Goal: Information Seeking & Learning: Learn about a topic

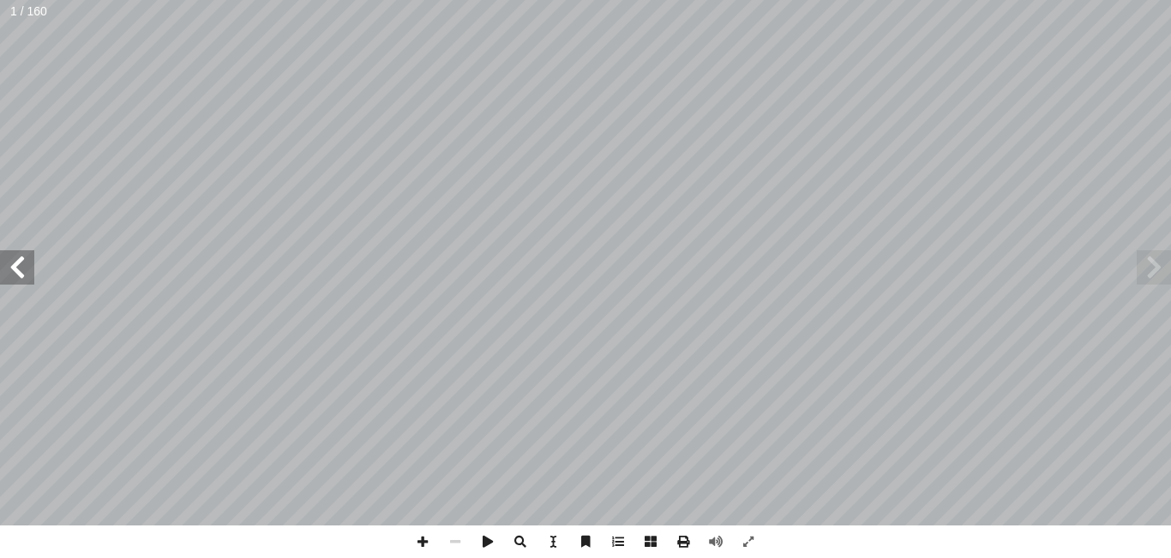
click at [25, 264] on span at bounding box center [17, 267] width 34 height 34
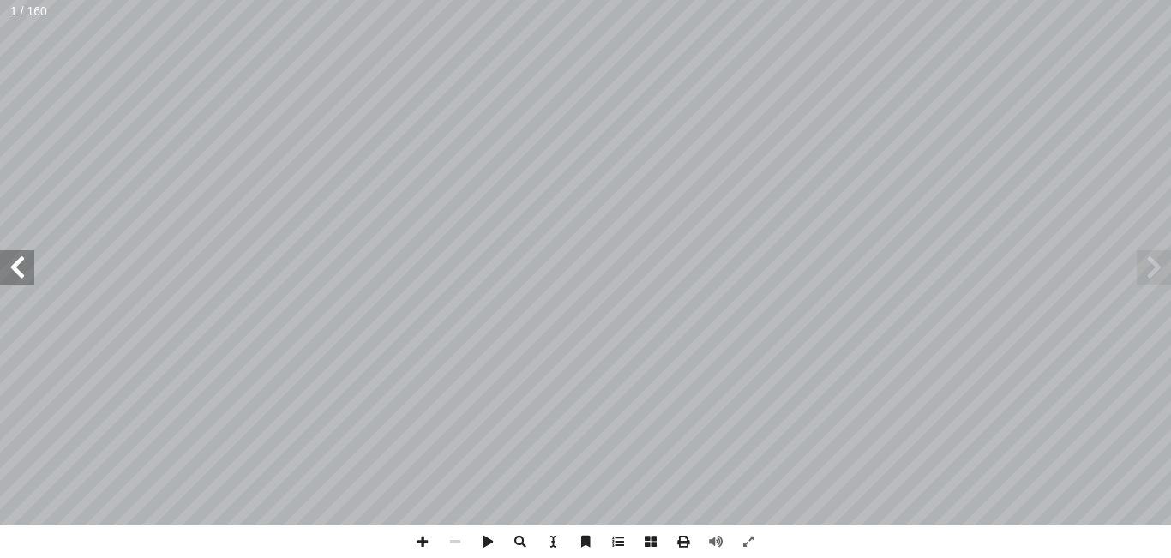
click at [25, 264] on span at bounding box center [17, 267] width 34 height 34
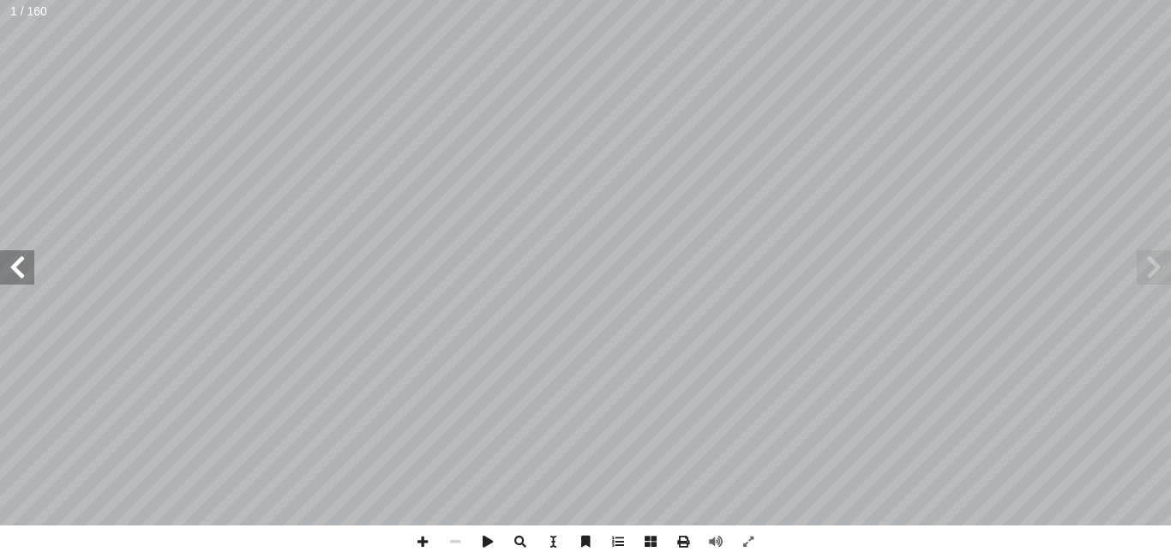
click at [25, 264] on span at bounding box center [17, 267] width 34 height 34
click at [424, 546] on span at bounding box center [422, 541] width 33 height 33
click at [454, 543] on span at bounding box center [455, 541] width 33 height 33
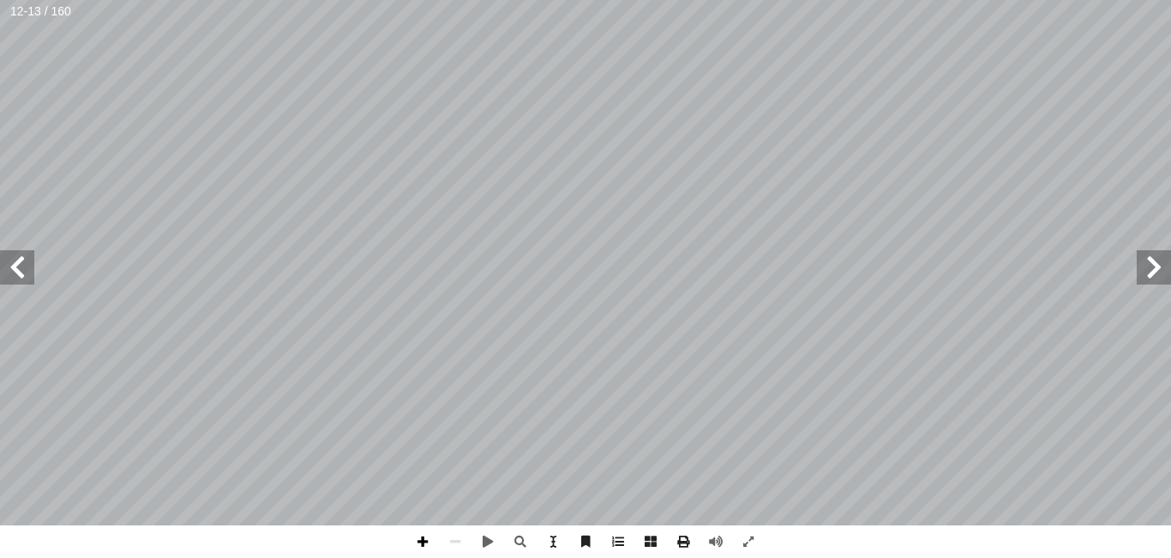
click at [424, 542] on span at bounding box center [422, 541] width 33 height 33
drag, startPoint x: 424, startPoint y: 543, endPoint x: 465, endPoint y: 543, distance: 40.3
click at [465, 543] on div at bounding box center [585, 541] width 358 height 33
click at [461, 546] on span at bounding box center [455, 541] width 33 height 33
click at [420, 543] on span at bounding box center [422, 541] width 33 height 33
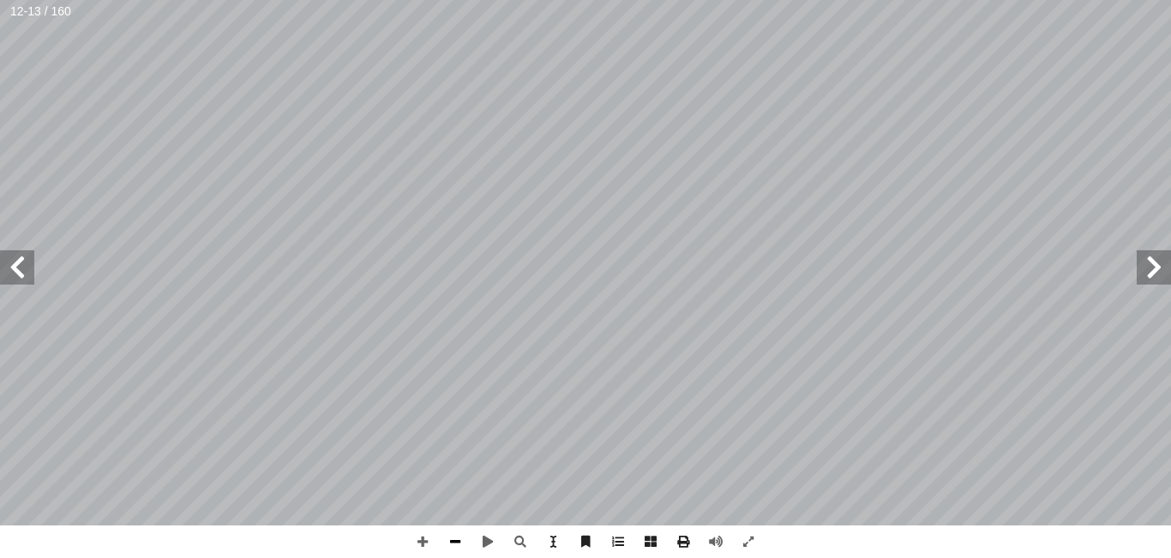
click at [461, 542] on span at bounding box center [455, 541] width 33 height 33
click at [421, 537] on span at bounding box center [422, 541] width 33 height 33
click at [458, 540] on span at bounding box center [455, 541] width 33 height 33
click at [573, 546] on div "٨ ُ ة َ راء ِ ق ْ ال ِ ض ْ ر أ ال� ُ ب َ ه َ ذ : أ ا َ ر ْ ق َ ن ِ ت َ كان َ ، …" at bounding box center [585, 279] width 1171 height 558
click at [423, 539] on span at bounding box center [422, 541] width 33 height 33
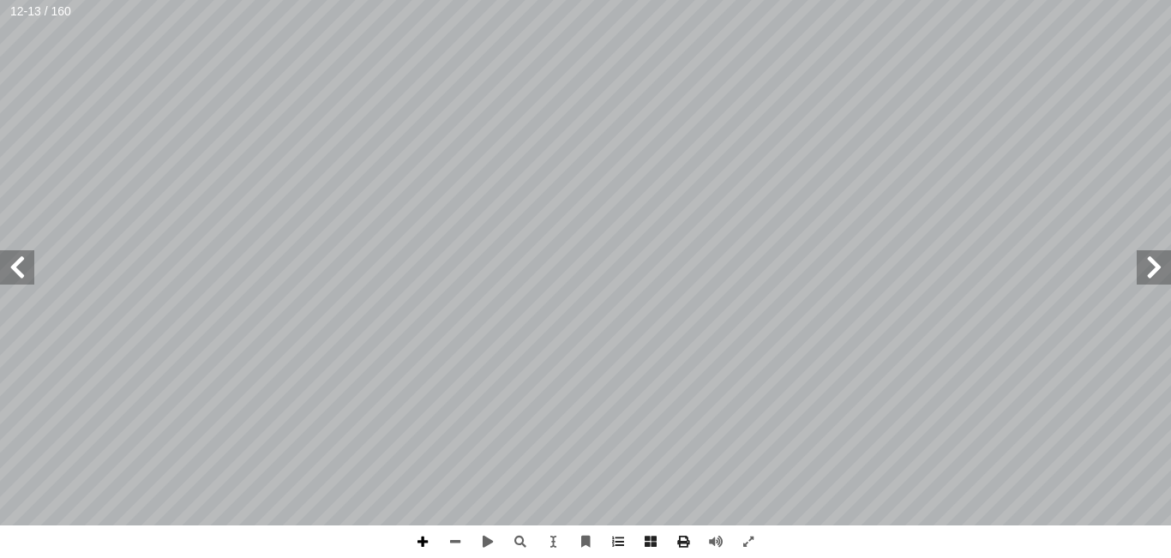
click at [423, 539] on span at bounding box center [422, 541] width 33 height 33
click at [452, 540] on span at bounding box center [455, 541] width 33 height 33
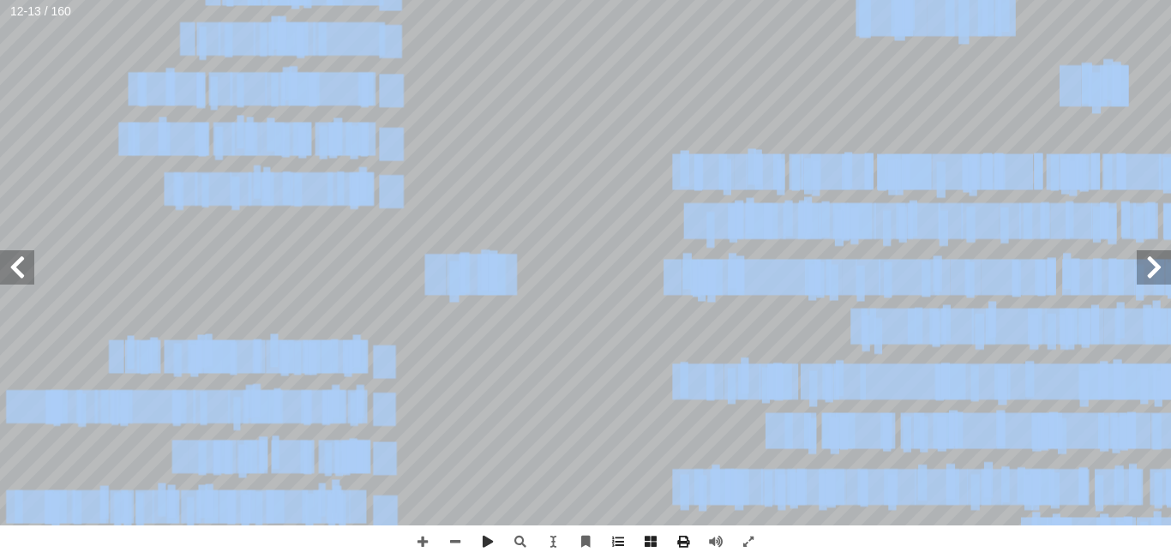
click at [618, 241] on div "٨ ُ ة َ راء ِ ق ْ ال ِ ض ْ ر أ ال� ُ ب َ ه َ ذ : أ ا َ ر ْ ق َ ن ِ ت َ كان َ ، …" at bounding box center [585, 279] width 1171 height 558
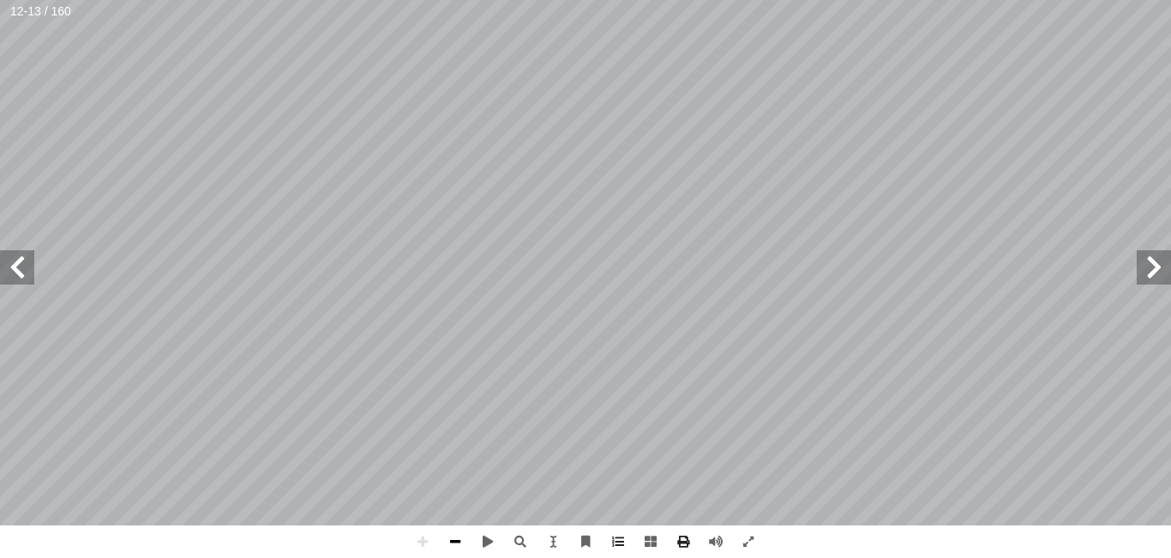
click at [453, 543] on span at bounding box center [455, 541] width 33 height 33
click at [457, 541] on span at bounding box center [455, 541] width 33 height 33
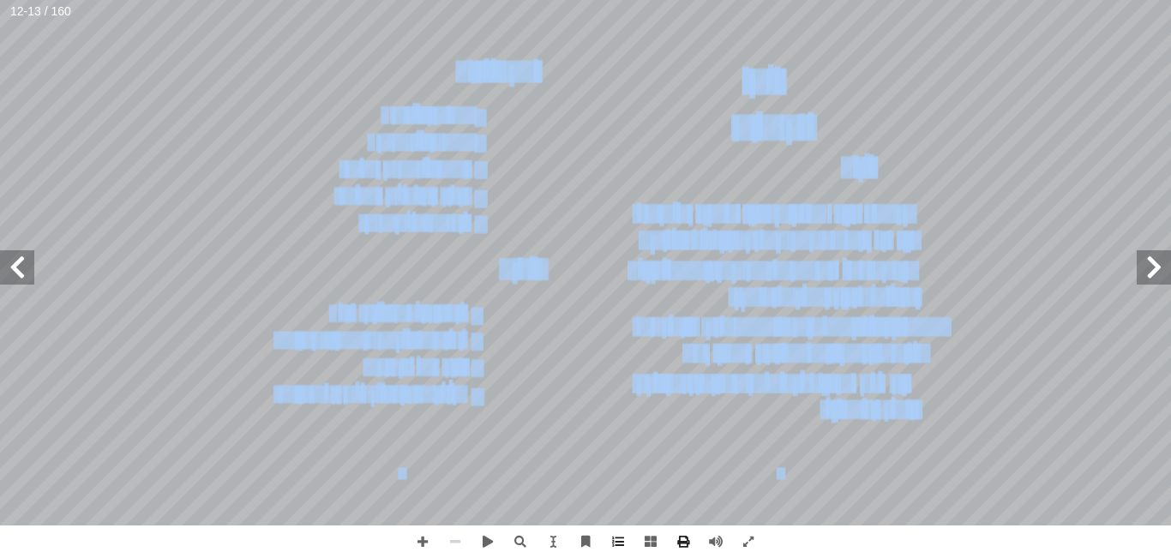
click at [650, 389] on div "٨ ُ ة َ راء ِ ق ْ ال ِ ض ْ ر أ ال� ُ ب َ ه َ ذ : أ ا َ ر ْ ق َ ن ِ ت َ كان َ ، …" at bounding box center [585, 279] width 1171 height 558
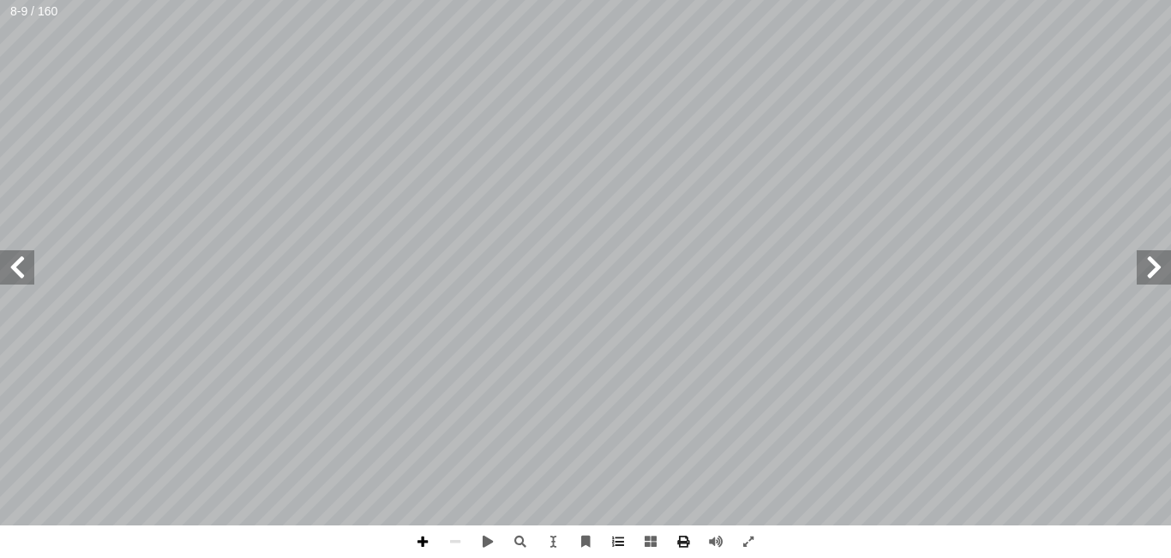
click at [427, 540] on span at bounding box center [422, 541] width 33 height 33
click at [434, 539] on span at bounding box center [422, 541] width 33 height 33
click at [457, 546] on span at bounding box center [455, 541] width 33 height 33
click at [459, 546] on span at bounding box center [455, 541] width 33 height 33
click at [28, 267] on span at bounding box center [17, 267] width 34 height 34
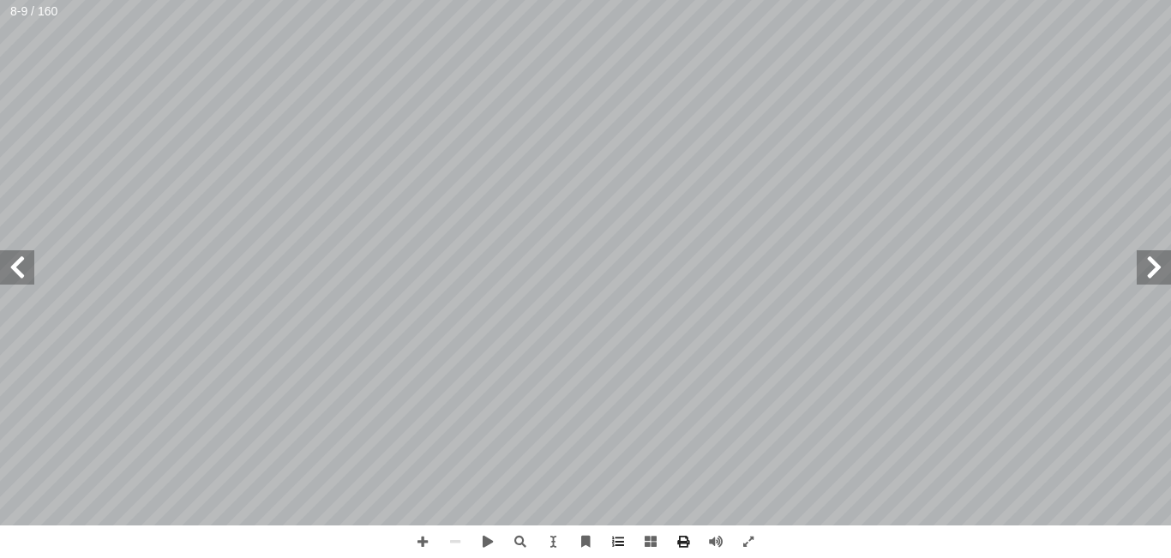
click at [28, 267] on span at bounding box center [17, 267] width 34 height 34
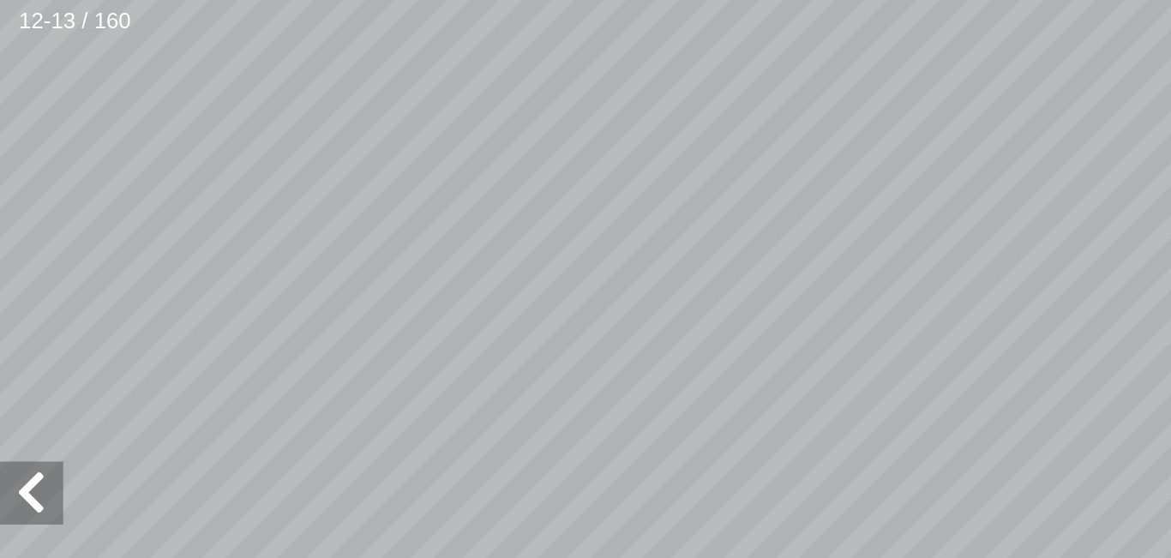
scroll to position [111, -362]
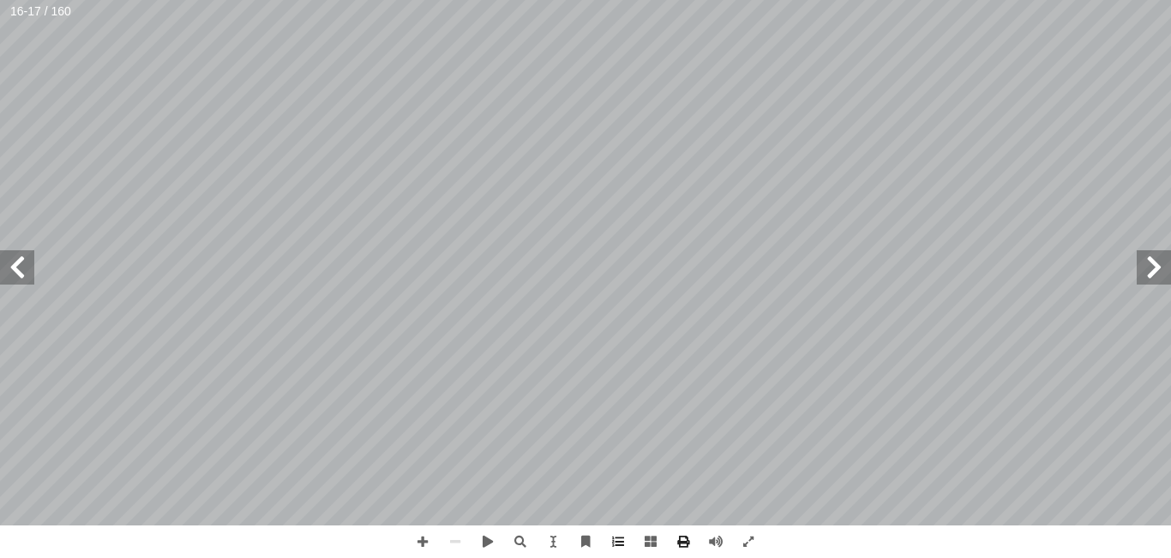
click at [1155, 271] on span at bounding box center [1153, 267] width 34 height 34
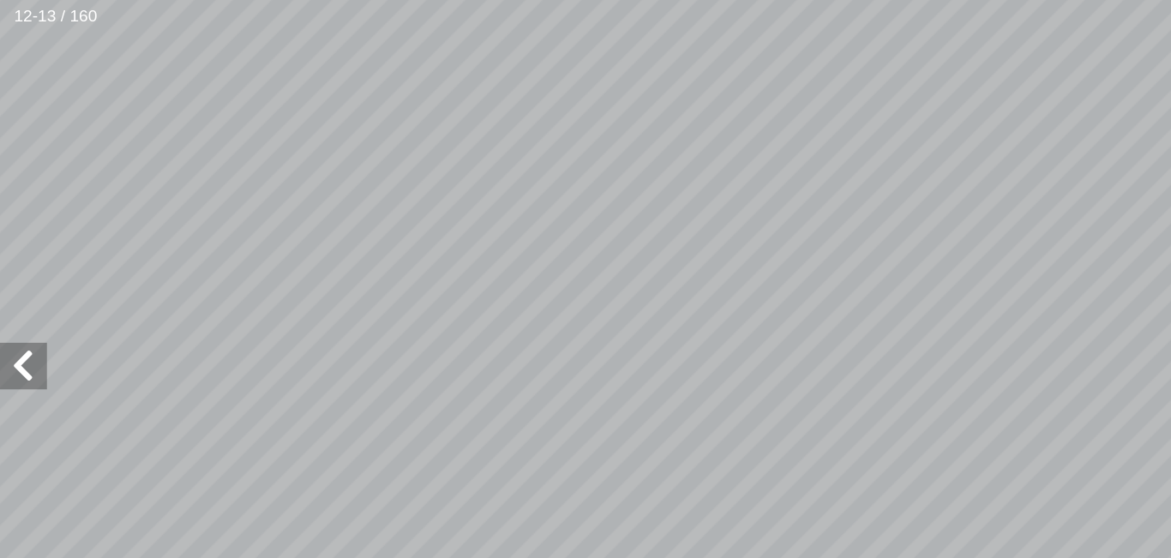
scroll to position [50, -151]
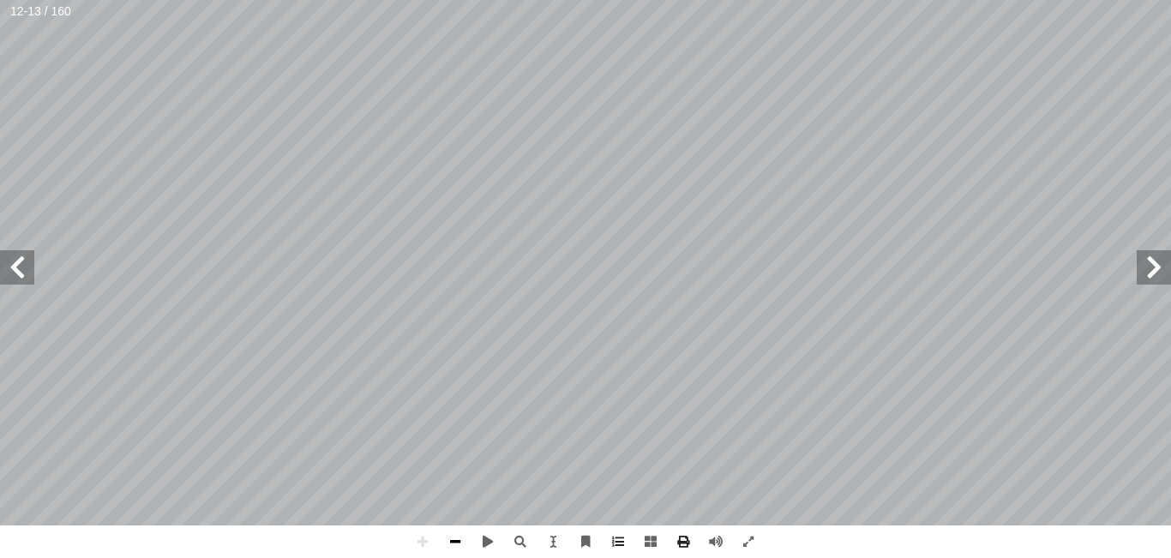
click at [456, 547] on span at bounding box center [455, 541] width 33 height 33
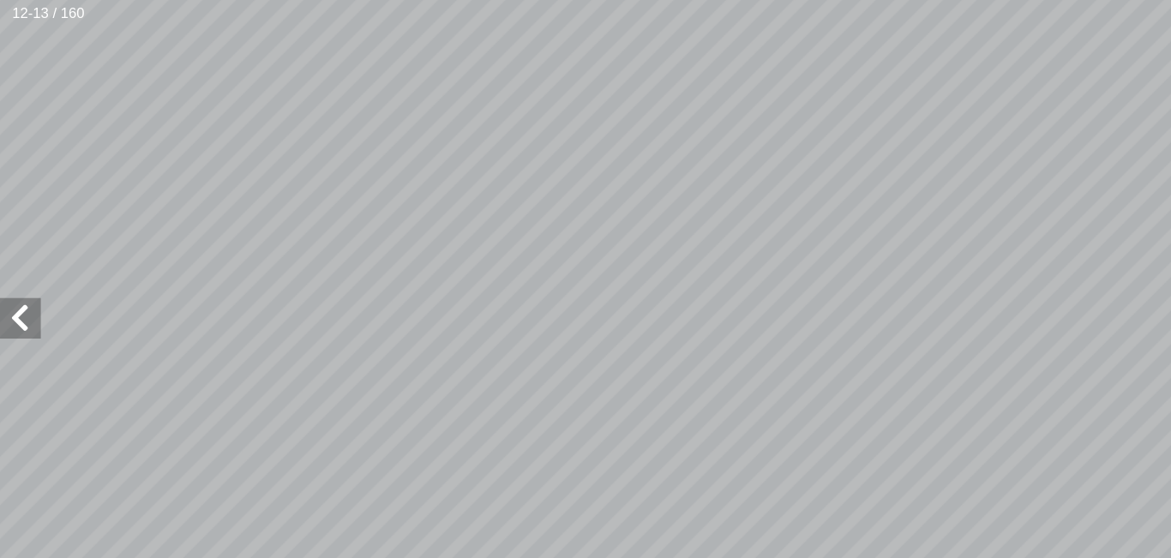
scroll to position [86, 0]
